Goal: Navigation & Orientation: Understand site structure

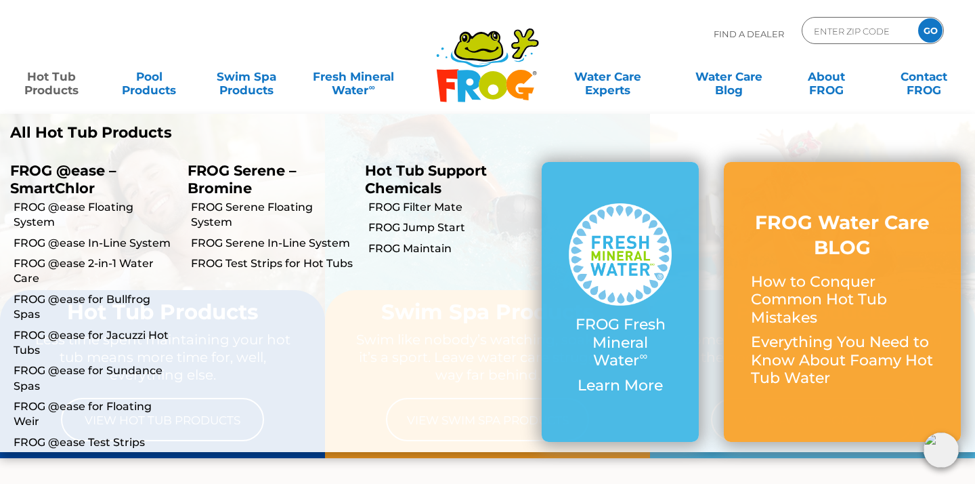
click at [65, 84] on link "Hot Tub Products" at bounding box center [52, 76] width 76 height 27
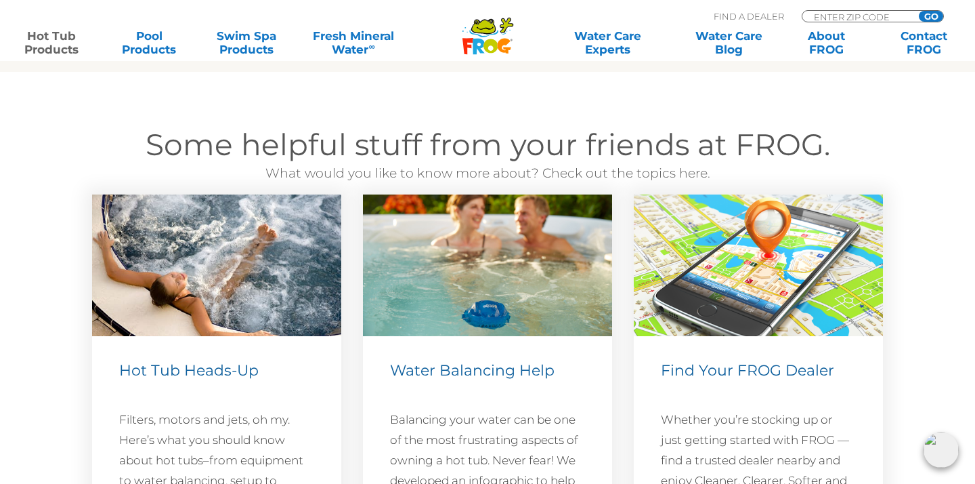
scroll to position [3846, 0]
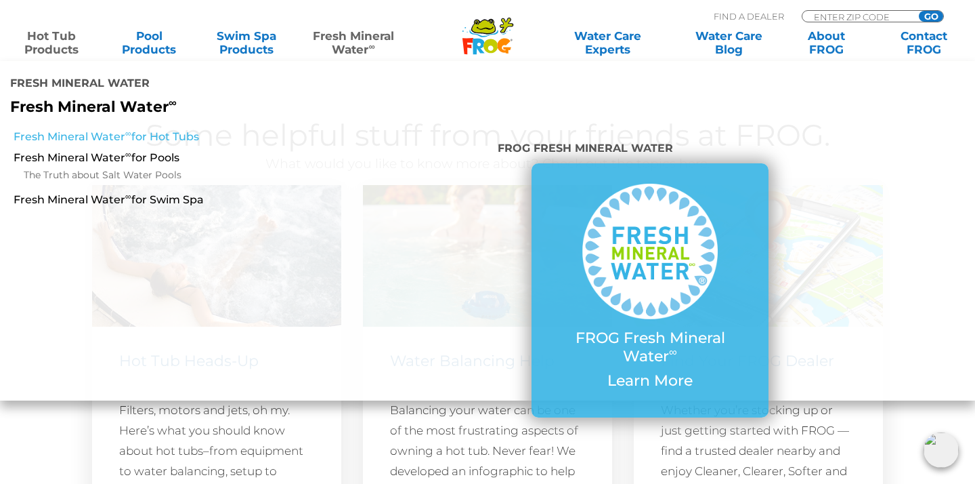
click at [171, 135] on link "Fresh Mineral Water ∞ for Hot Tubs" at bounding box center [170, 136] width 312 height 15
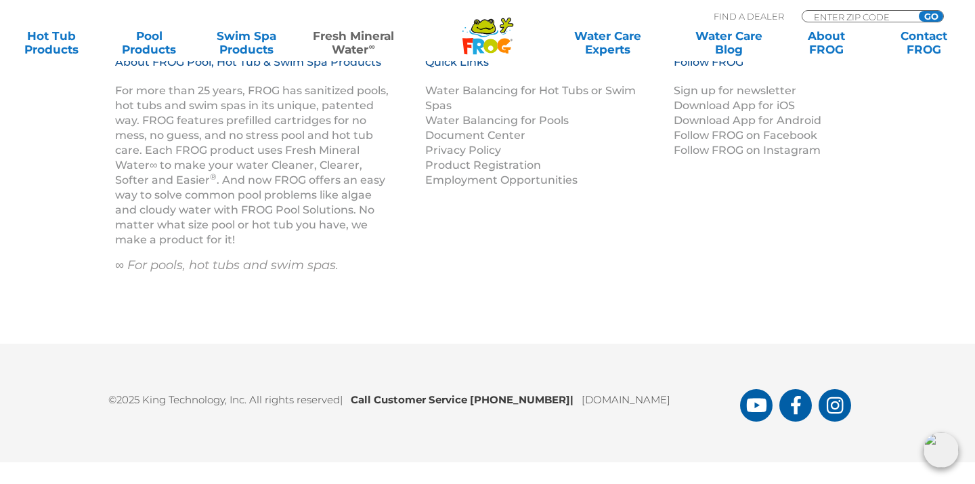
scroll to position [2202, 0]
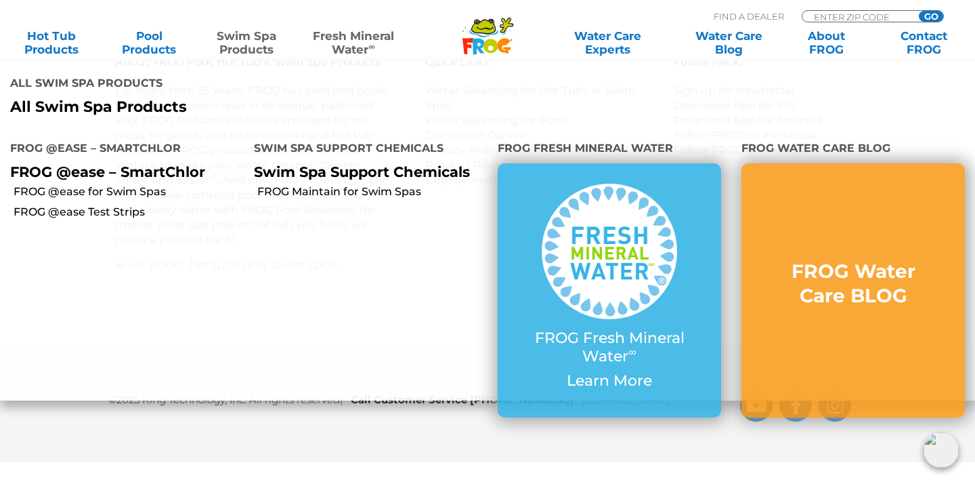
click at [264, 38] on link "Swim Spa Products" at bounding box center [247, 42] width 76 height 27
